Goal: Find specific fact: Find specific fact

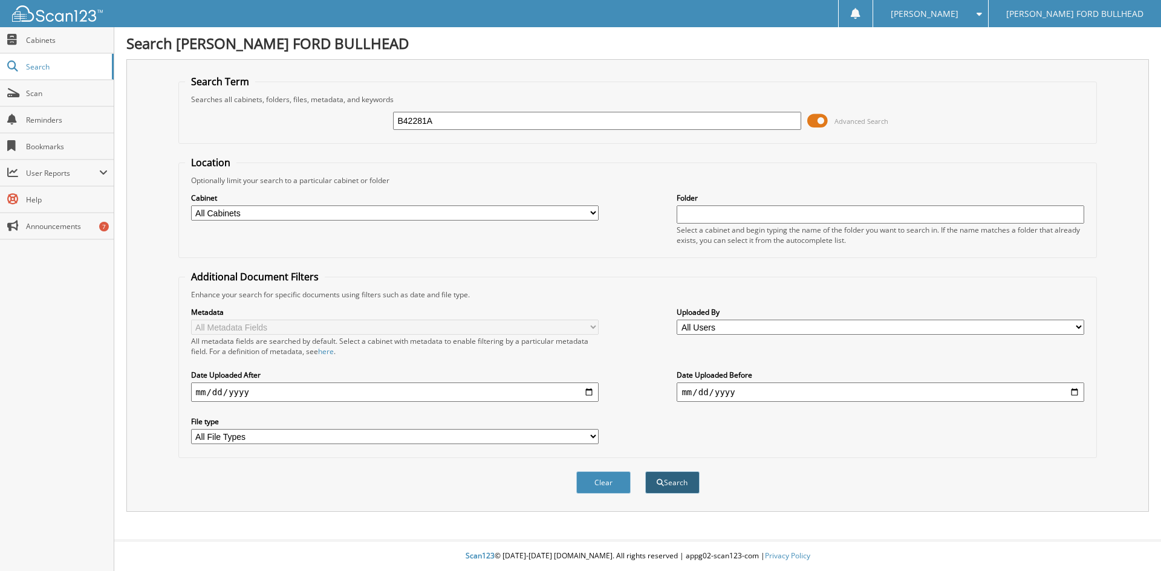
type input "B42281A"
click at [674, 489] on button "Search" at bounding box center [672, 483] width 54 height 22
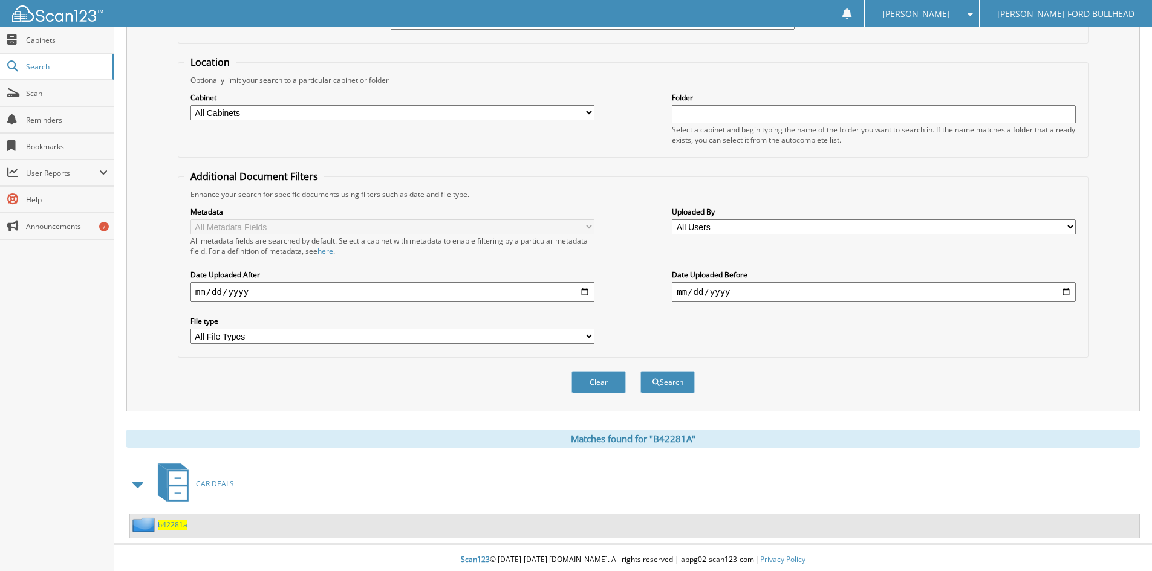
scroll to position [105, 0]
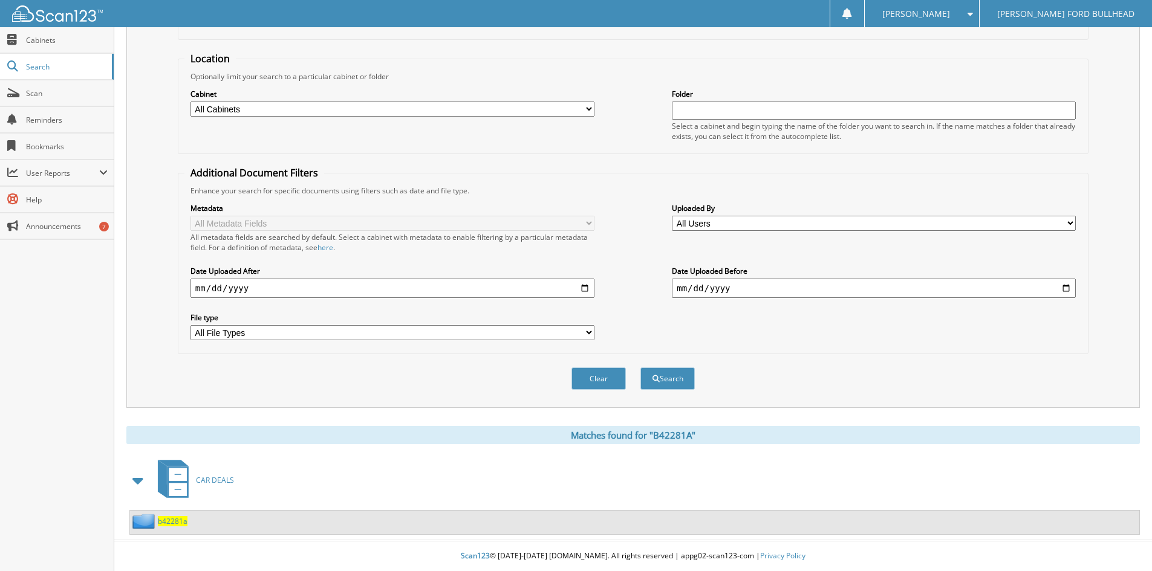
click at [177, 512] on div "b42281a" at bounding box center [634, 523] width 1009 height 24
click at [177, 514] on div "b42281a" at bounding box center [158, 521] width 57 height 15
click at [176, 521] on span "b42281a" at bounding box center [173, 521] width 30 height 10
